Goal: Task Accomplishment & Management: Complete application form

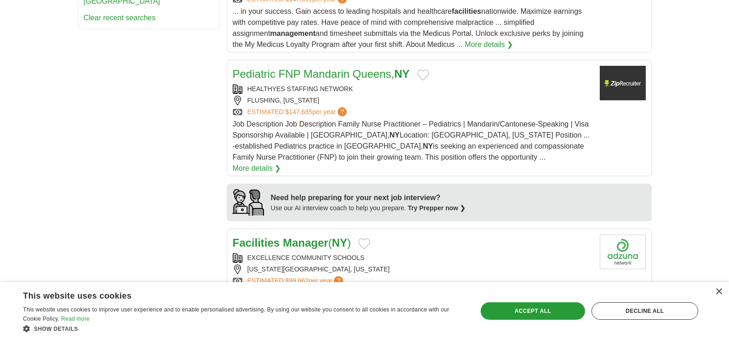
scroll to position [736, 0]
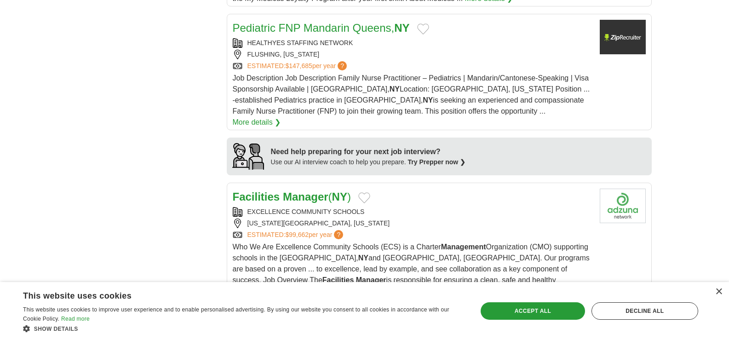
click at [329, 190] on link "Facilities Manager ( [GEOGRAPHIC_DATA] )" at bounding box center [292, 196] width 118 height 12
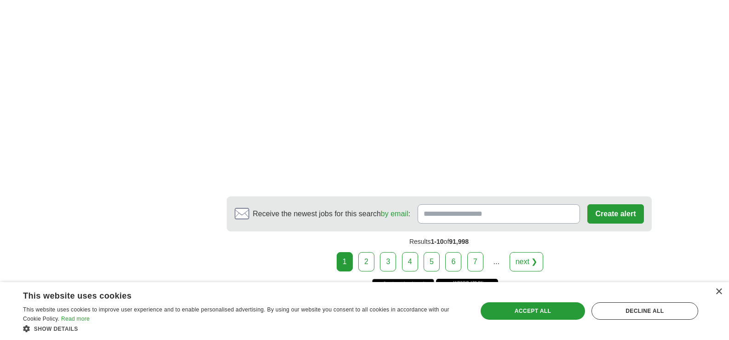
scroll to position [1748, 0]
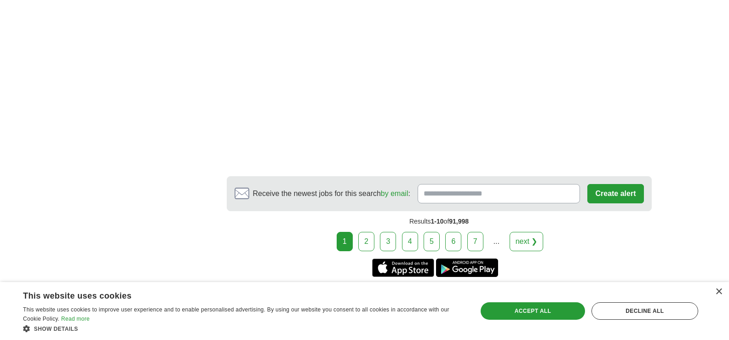
click at [372, 232] on link "2" at bounding box center [366, 241] width 16 height 19
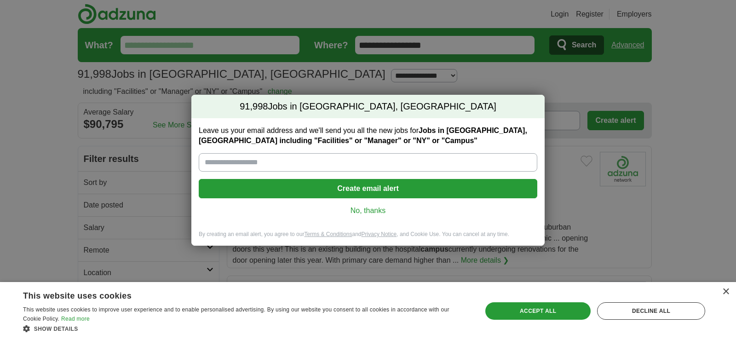
click at [349, 162] on input "Leave us your email address and we'll send you all the new jobs for Jobs in [GE…" at bounding box center [368, 162] width 338 height 18
type input "**********"
click at [369, 191] on button "Create email alert" at bounding box center [368, 188] width 338 height 19
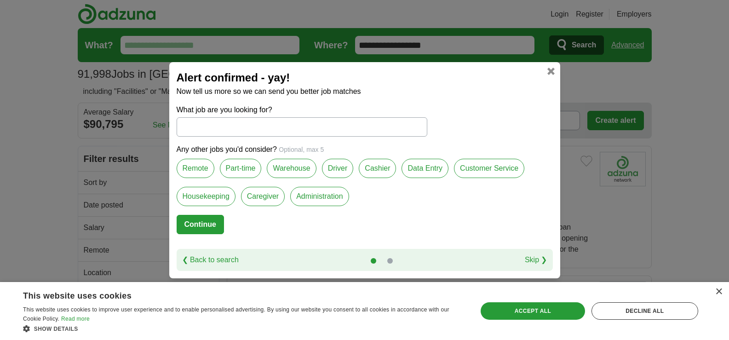
click at [263, 132] on input "What job are you looking for?" at bounding box center [302, 126] width 251 height 19
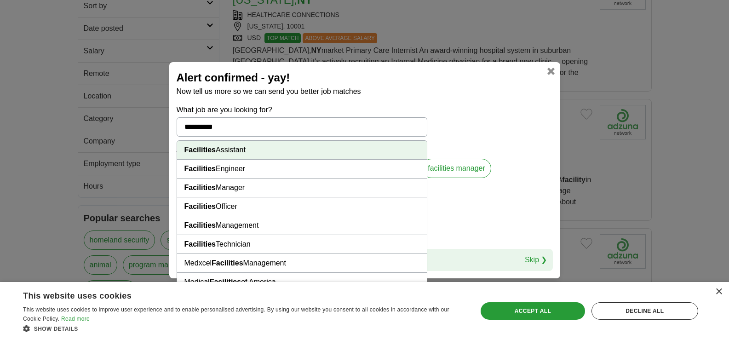
scroll to position [184, 0]
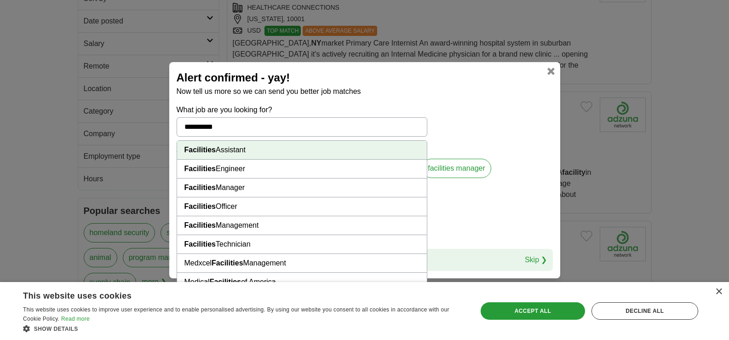
click at [246, 224] on li "Facilities Management" at bounding box center [302, 225] width 250 height 19
type input "**********"
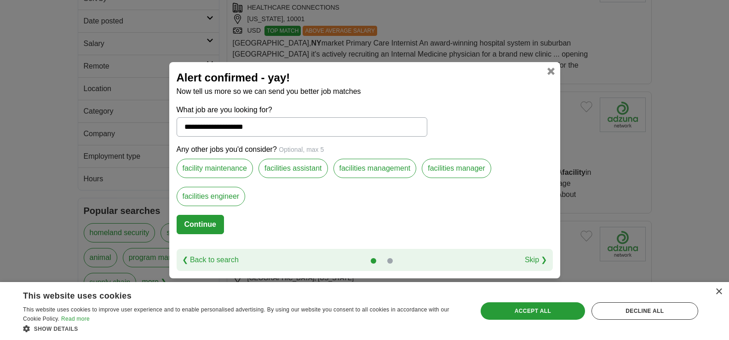
click at [228, 169] on label "facility maintenance" at bounding box center [215, 168] width 77 height 19
click at [378, 169] on label "facilities management" at bounding box center [374, 168] width 83 height 19
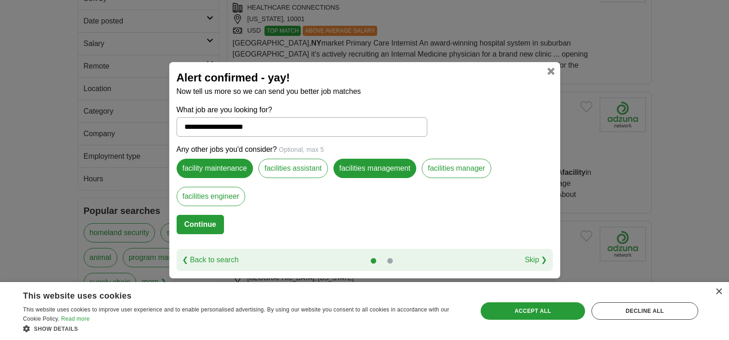
click at [468, 164] on label "facilities manager" at bounding box center [456, 168] width 69 height 19
click at [192, 222] on button "Continue" at bounding box center [200, 224] width 47 height 19
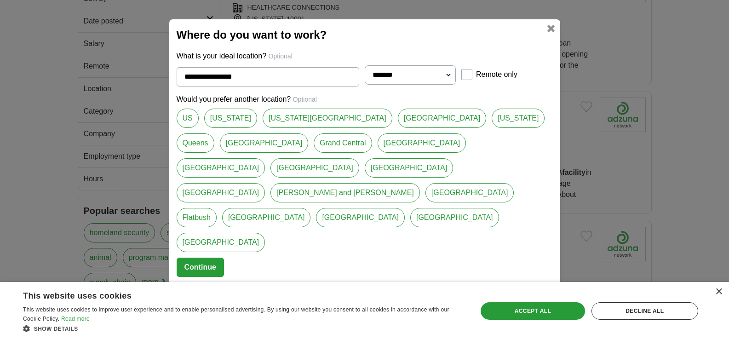
click at [290, 128] on link "[US_STATE][GEOGRAPHIC_DATA]" at bounding box center [328, 118] width 130 height 19
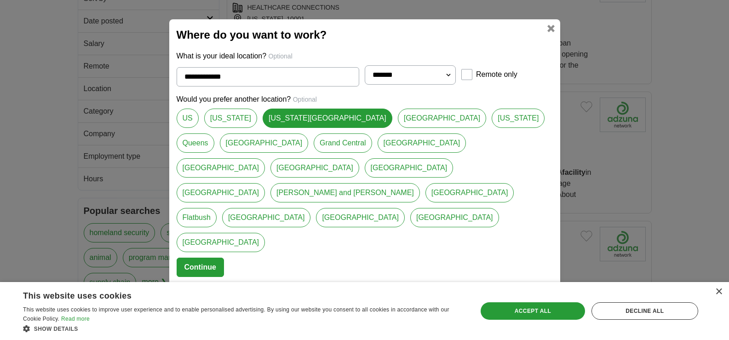
click at [398, 128] on link "[GEOGRAPHIC_DATA]" at bounding box center [442, 118] width 89 height 19
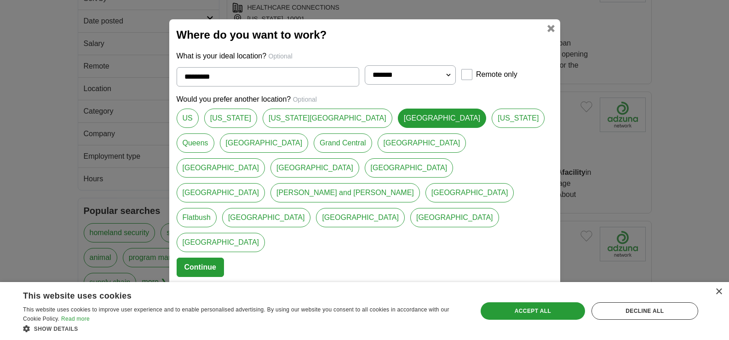
click at [405, 208] on link "[GEOGRAPHIC_DATA]" at bounding box center [360, 217] width 89 height 19
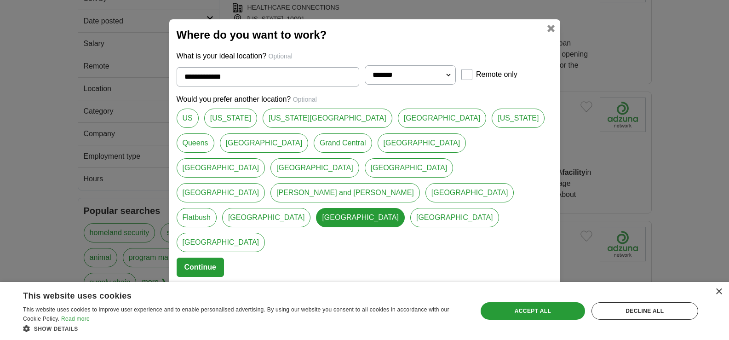
click at [398, 128] on link "[GEOGRAPHIC_DATA]" at bounding box center [442, 118] width 89 height 19
type input "*********"
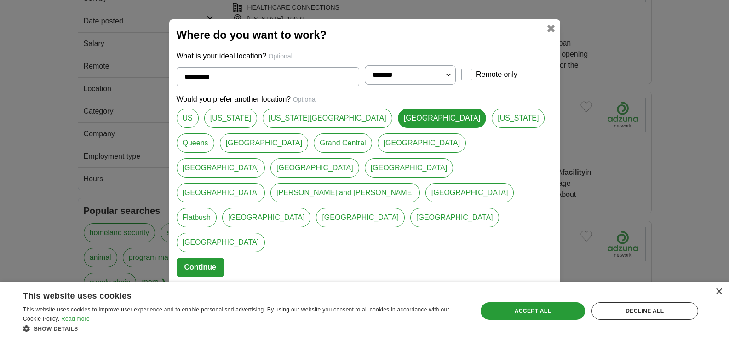
click at [203, 258] on button "Continue" at bounding box center [200, 267] width 47 height 19
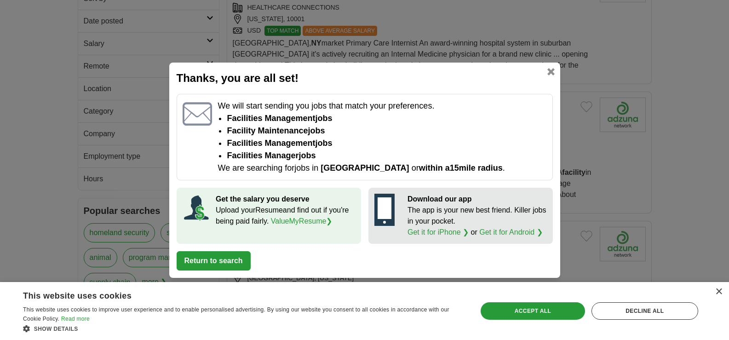
scroll to position [230, 0]
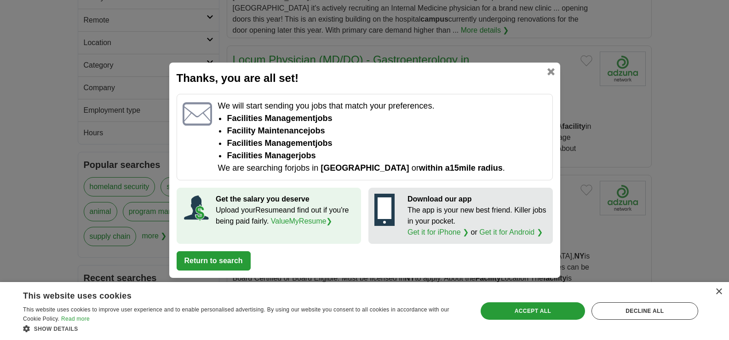
click at [224, 265] on button "Return to search" at bounding box center [214, 260] width 74 height 19
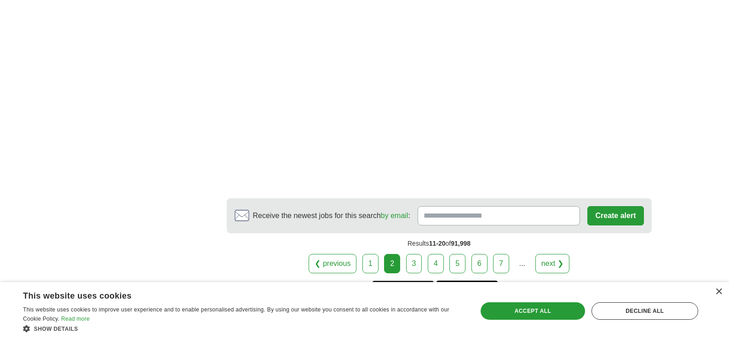
scroll to position [1725, 0]
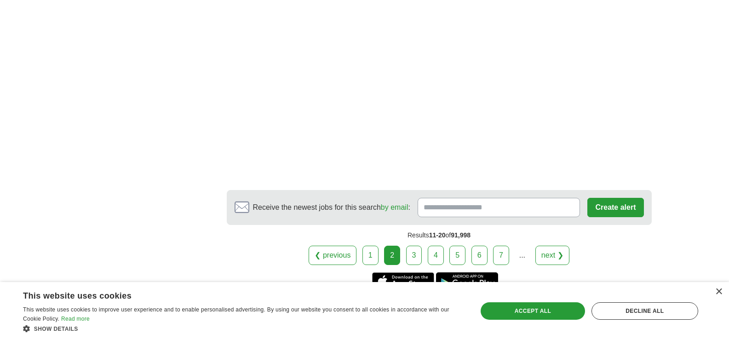
click at [414, 246] on link "3" at bounding box center [414, 255] width 16 height 19
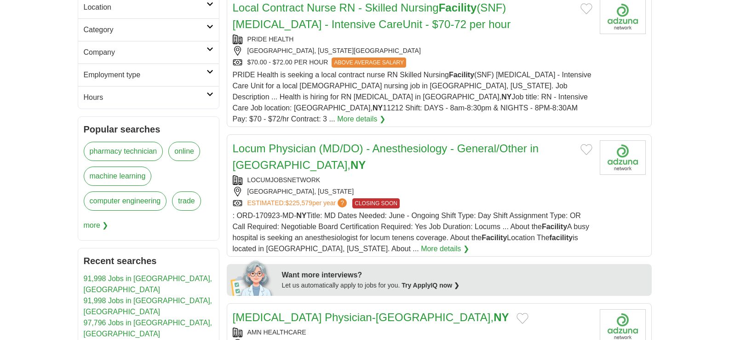
scroll to position [368, 0]
